Goal: Transaction & Acquisition: Purchase product/service

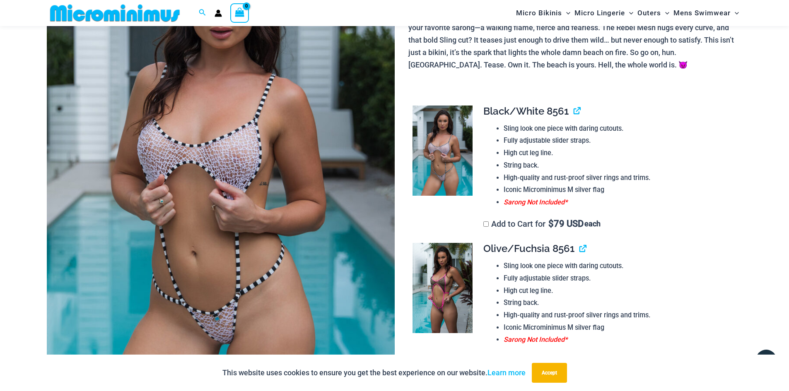
scroll to position [158, 0]
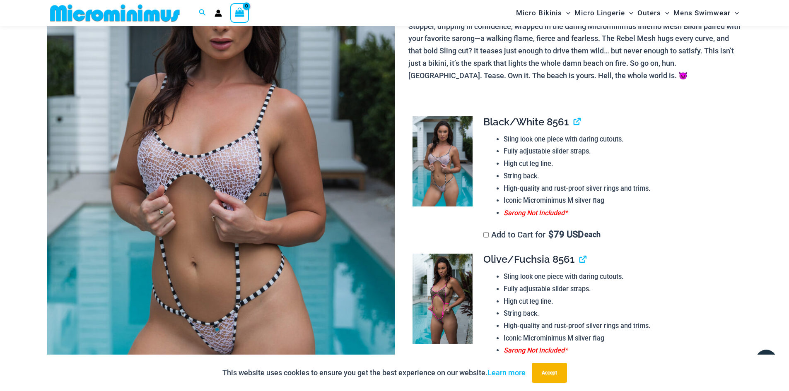
type input "**********"
click at [451, 152] on img at bounding box center [443, 161] width 60 height 90
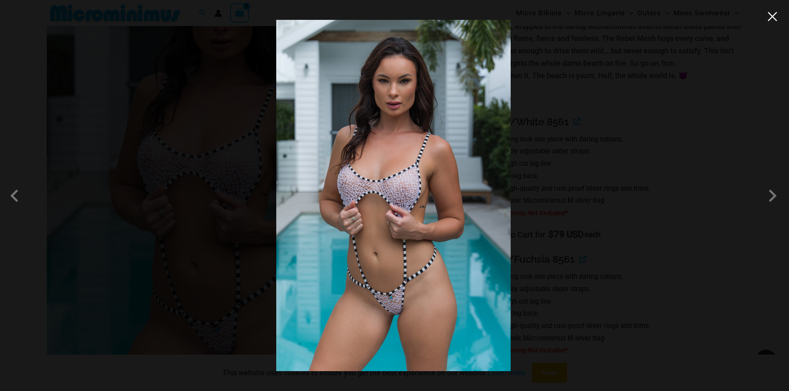
click at [771, 17] on button "Close" at bounding box center [772, 16] width 12 height 12
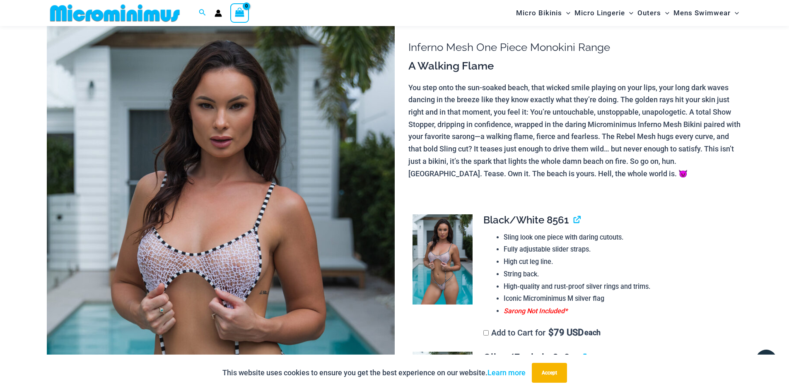
scroll to position [0, 0]
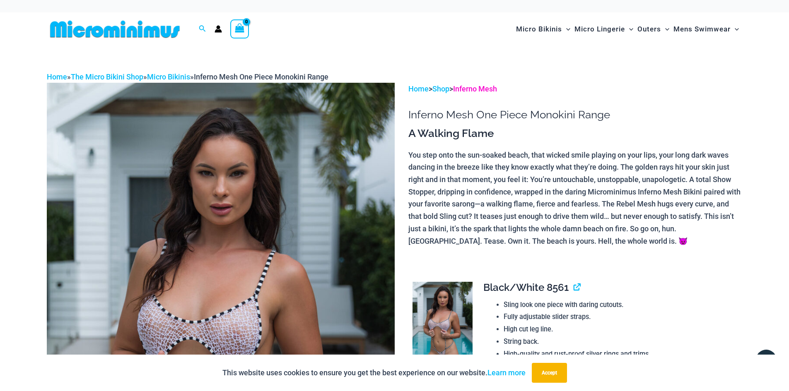
click at [479, 89] on link "Inferno Mesh" at bounding box center [475, 89] width 44 height 9
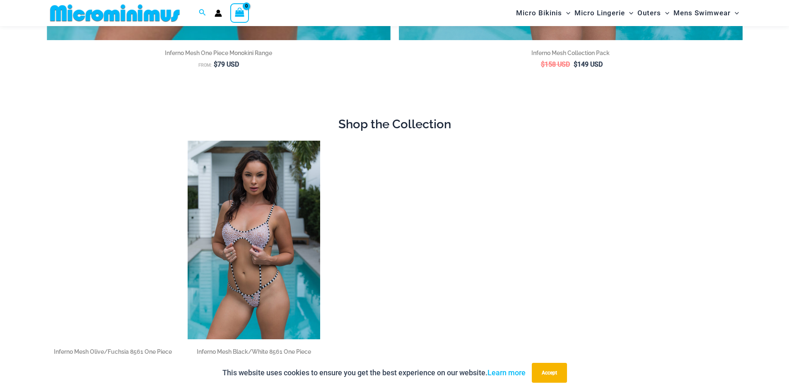
scroll to position [655, 0]
